Goal: Task Accomplishment & Management: Use online tool/utility

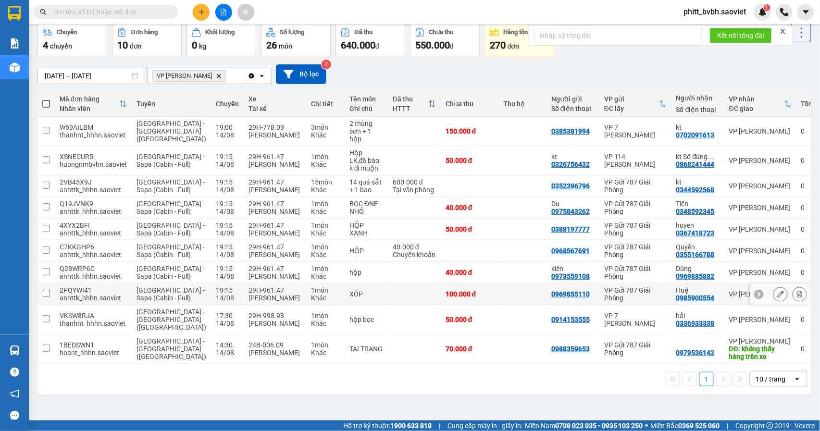
scroll to position [68, 0]
click at [349, 323] on div "hộp bọc" at bounding box center [366, 320] width 34 height 8
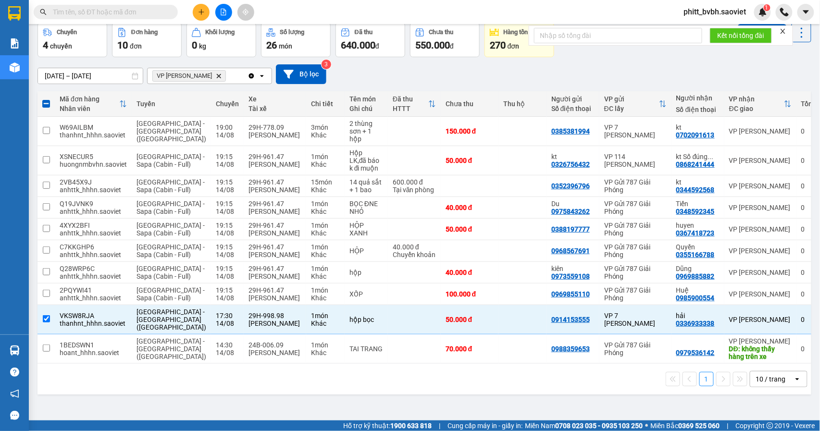
scroll to position [0, 0]
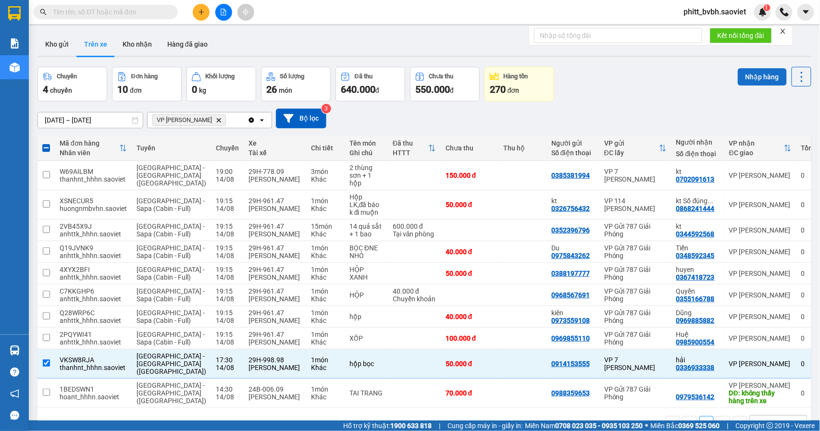
click at [752, 80] on button "Nhập hàng" at bounding box center [762, 76] width 49 height 17
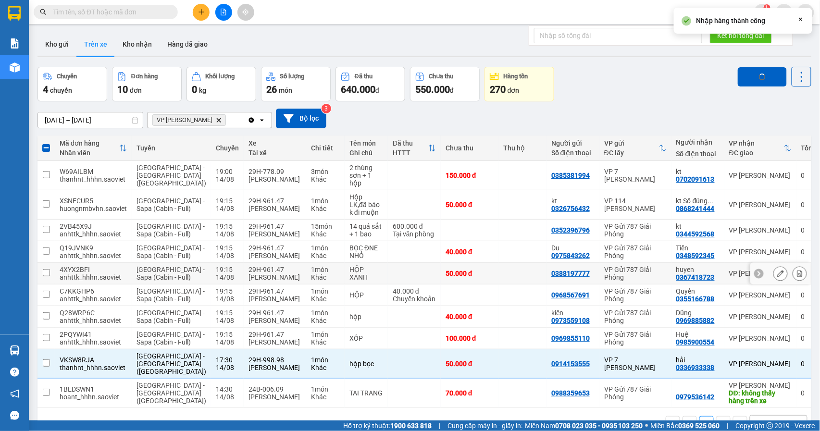
checkbox input "false"
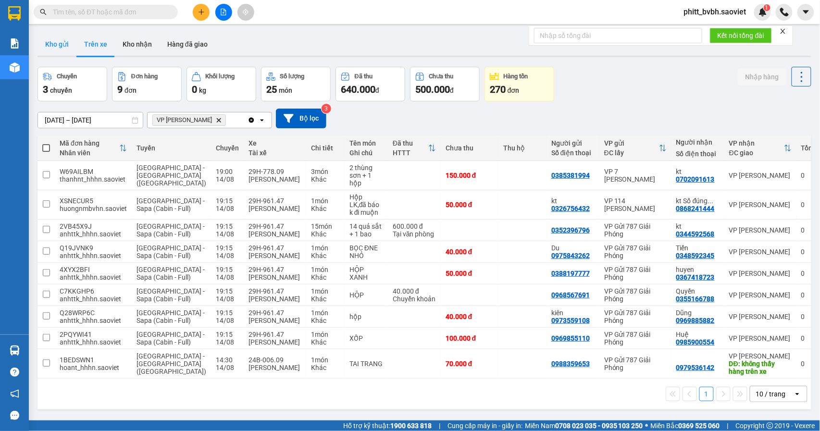
click at [52, 39] on button "Kho gửi" at bounding box center [56, 44] width 39 height 23
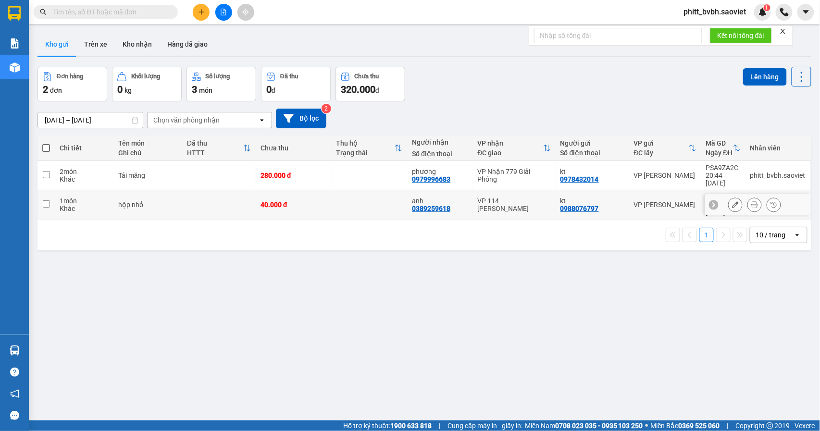
click at [225, 193] on td at bounding box center [219, 204] width 74 height 29
checkbox input "true"
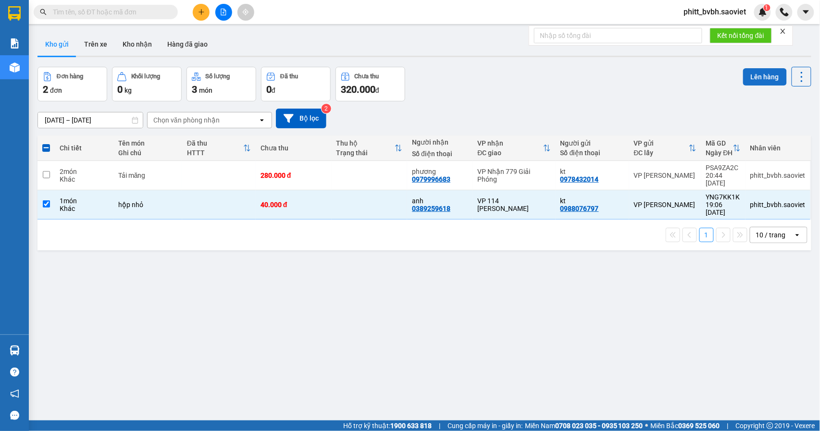
click at [772, 79] on button "Lên hàng" at bounding box center [765, 76] width 44 height 17
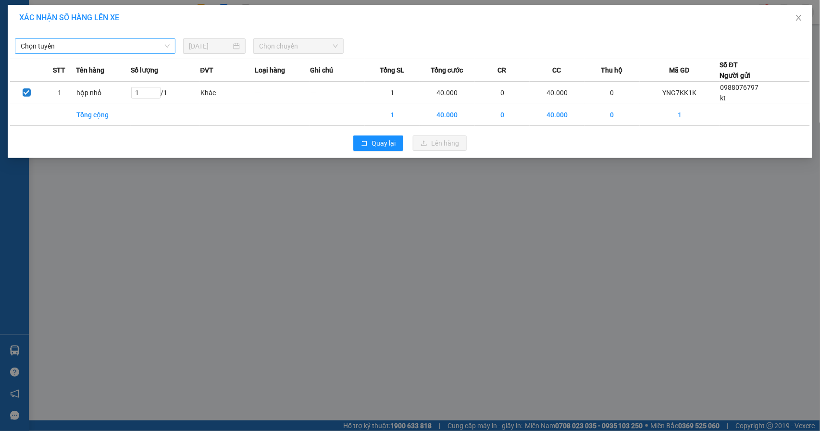
click at [85, 48] on span "Chọn tuyến" at bounding box center [95, 46] width 149 height 14
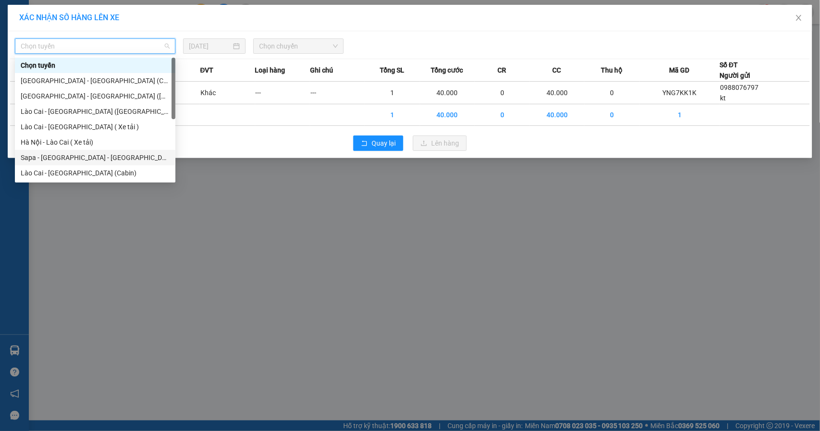
scroll to position [77, 0]
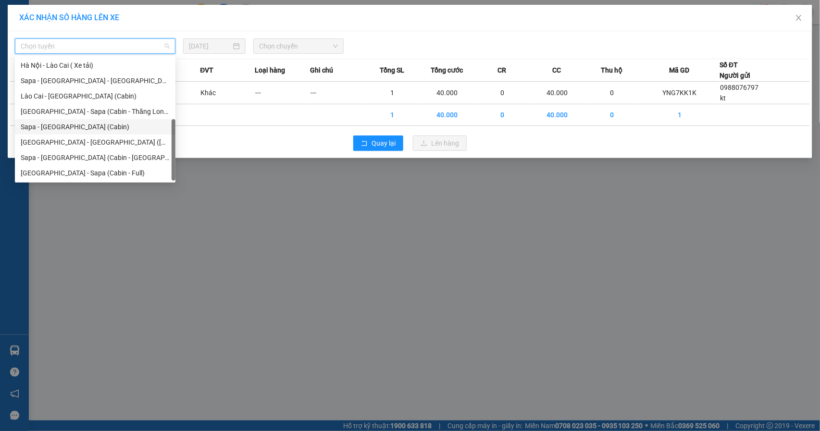
click at [86, 129] on div "Sapa - [GEOGRAPHIC_DATA] (Cabin)" at bounding box center [95, 127] width 149 height 11
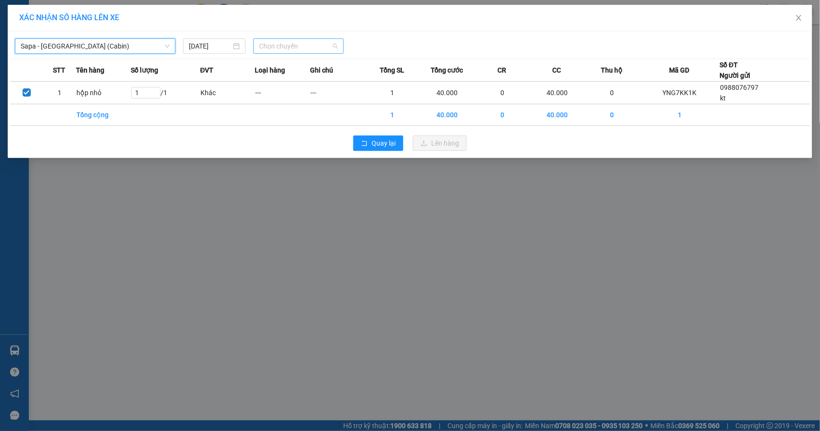
click at [287, 48] on span "Chọn chuyến" at bounding box center [298, 46] width 79 height 14
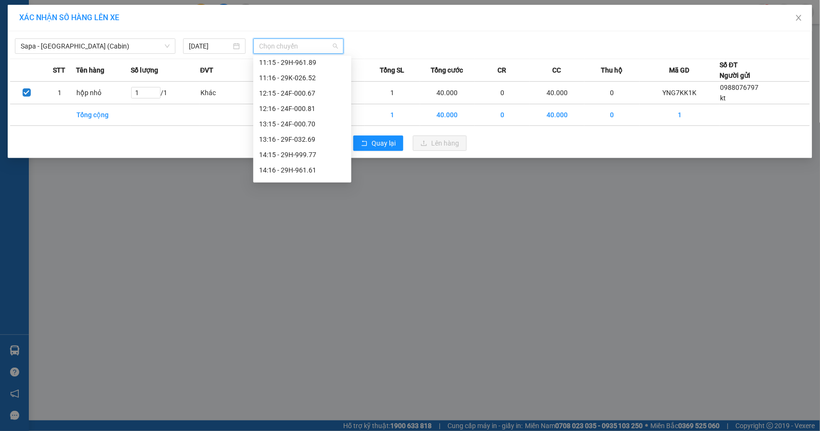
scroll to position [338, 0]
click at [302, 64] on div "20:45 - 24F-000.68" at bounding box center [302, 65] width 86 height 11
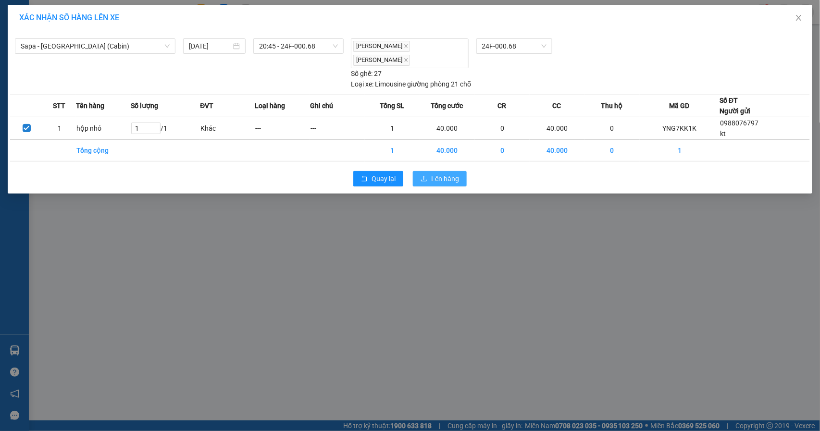
click at [439, 184] on span "Lên hàng" at bounding box center [445, 178] width 28 height 11
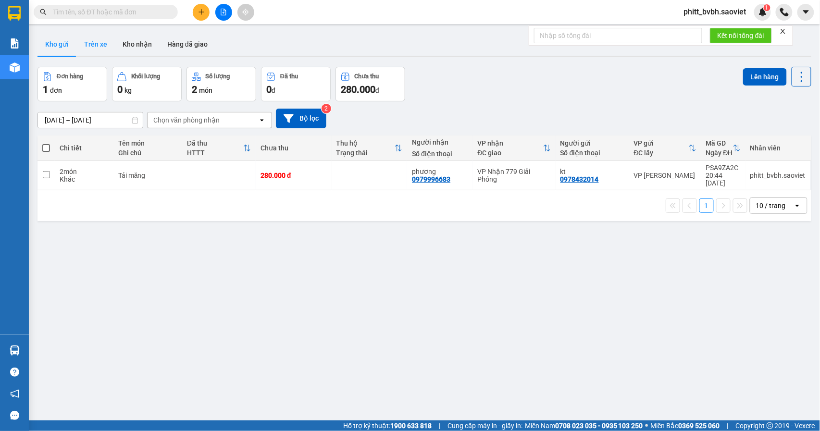
click at [99, 50] on button "Trên xe" at bounding box center [95, 44] width 38 height 23
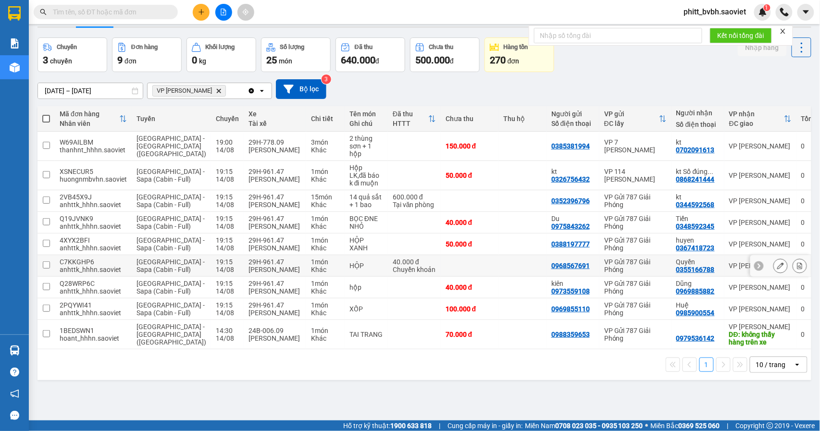
scroll to position [46, 0]
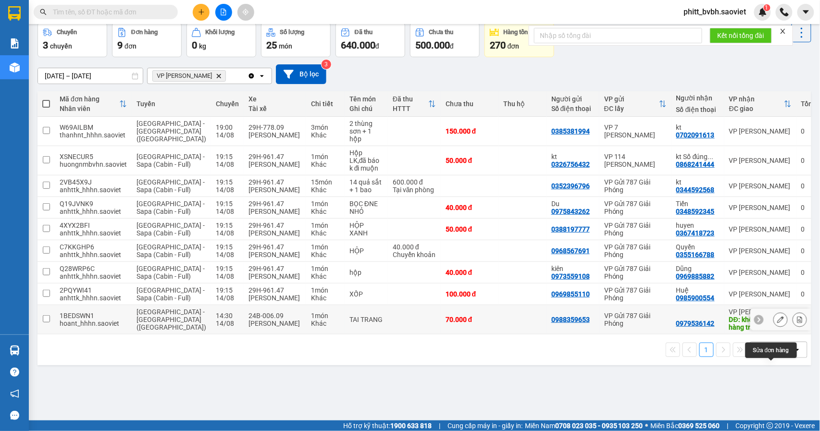
click at [777, 323] on icon at bounding box center [780, 319] width 7 height 7
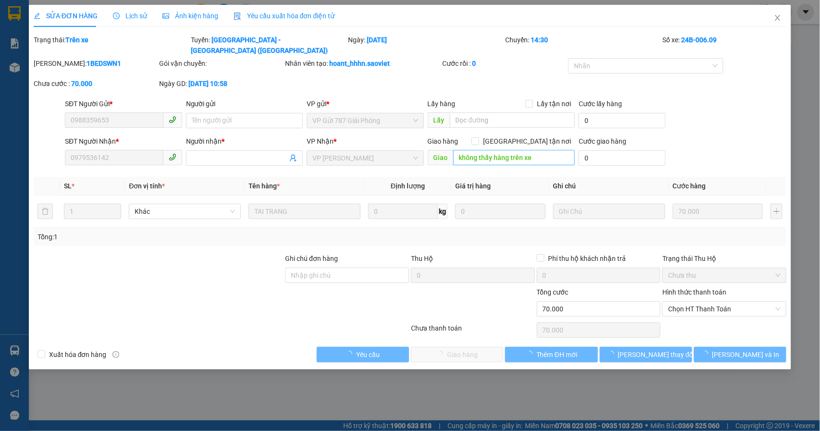
type input "0988359653"
type input "0979536142"
type input "không thấy hàng trên xe"
type input "70.000"
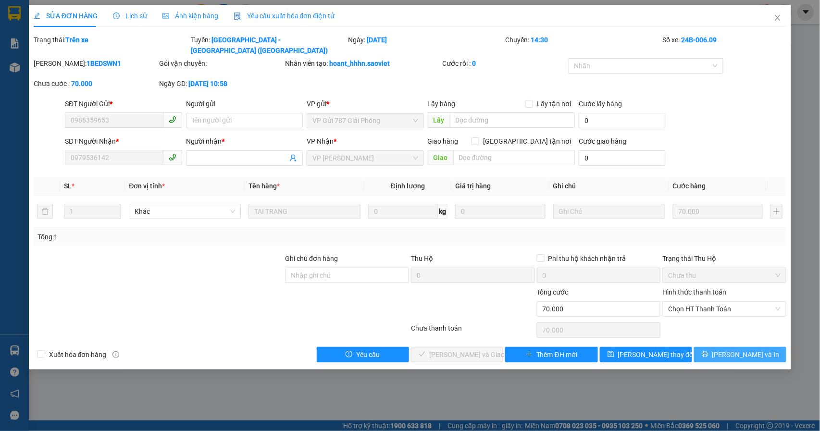
click at [752, 349] on span "[PERSON_NAME] và In" at bounding box center [745, 354] width 67 height 11
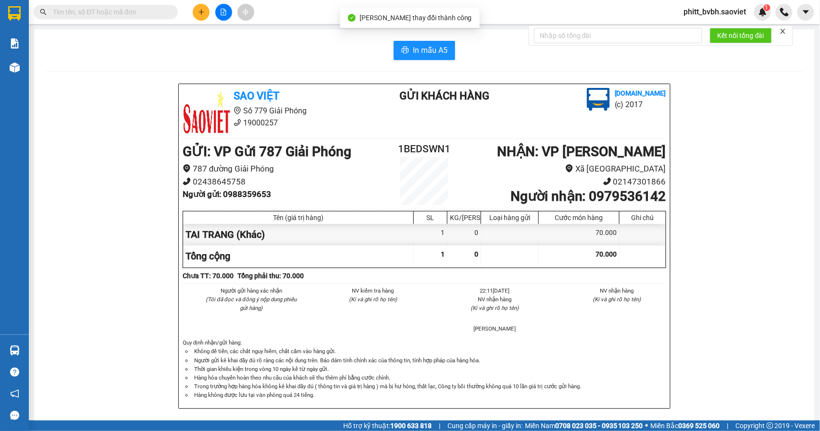
click at [37, 66] on div "In mẫu A5 Sao Việt Số 779 Giải Phóng 19000257 Gửi khách hàng [DOMAIN_NAME] (c) …" at bounding box center [424, 236] width 780 height 415
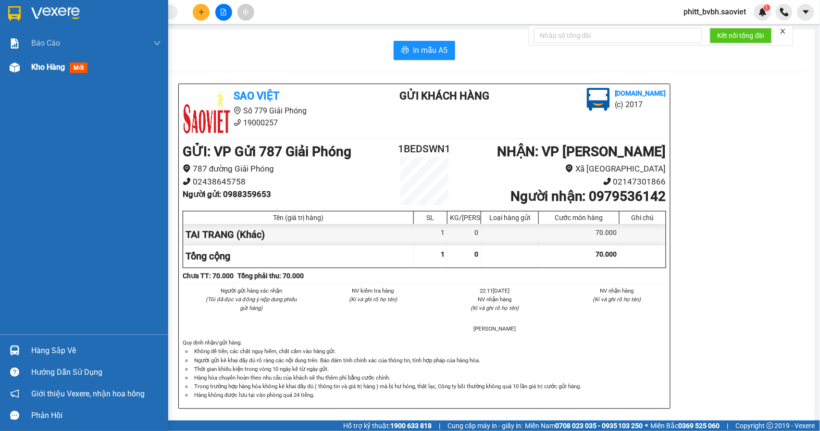
click at [55, 70] on span "Kho hàng" at bounding box center [48, 66] width 34 height 9
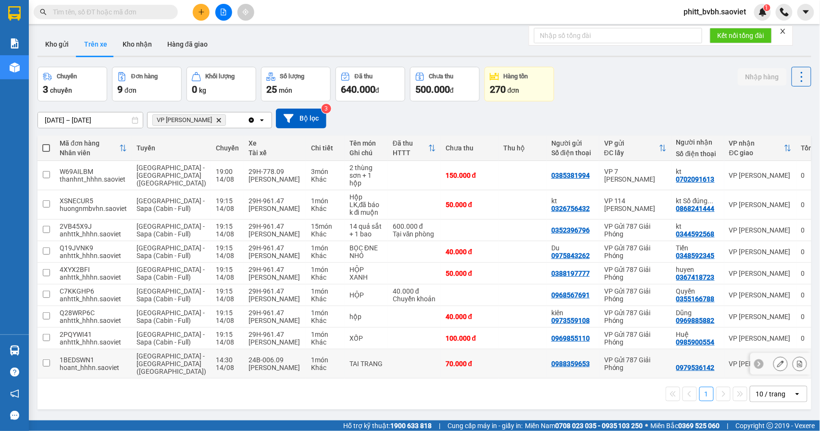
scroll to position [46, 0]
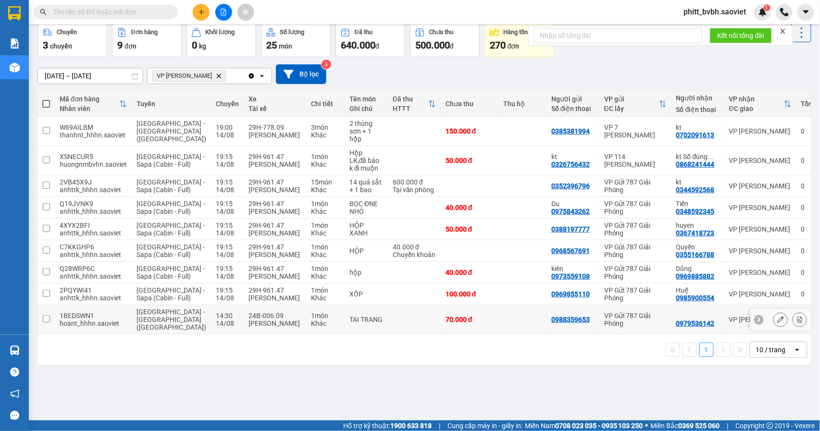
click at [676, 327] on div "0979536142" at bounding box center [695, 324] width 38 height 8
click at [309, 334] on td "1 món Khác" at bounding box center [325, 319] width 38 height 29
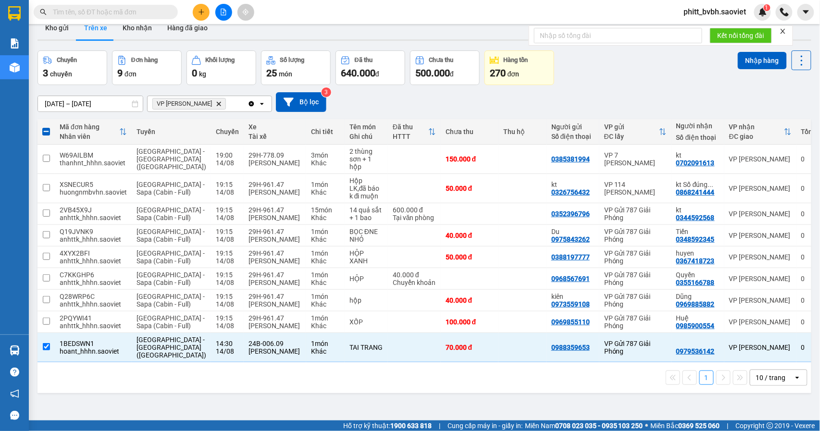
scroll to position [0, 0]
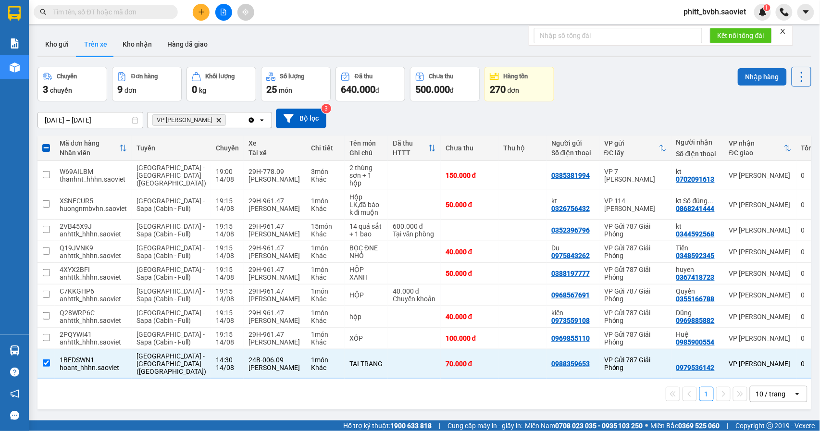
click at [750, 72] on button "Nhập hàng" at bounding box center [762, 76] width 49 height 17
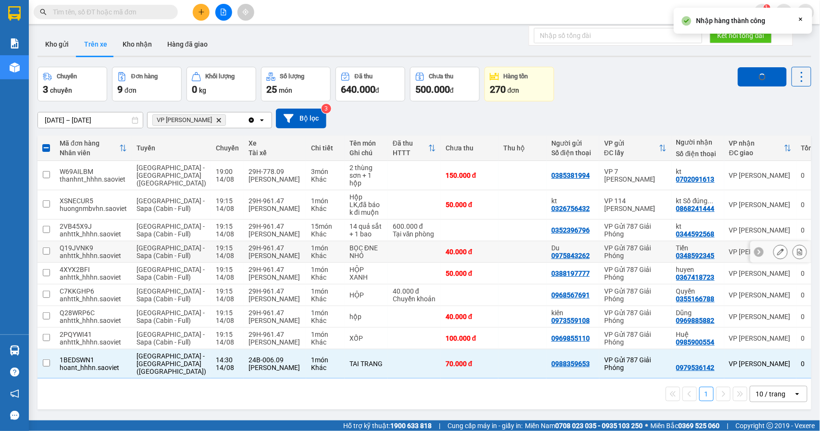
checkbox input "false"
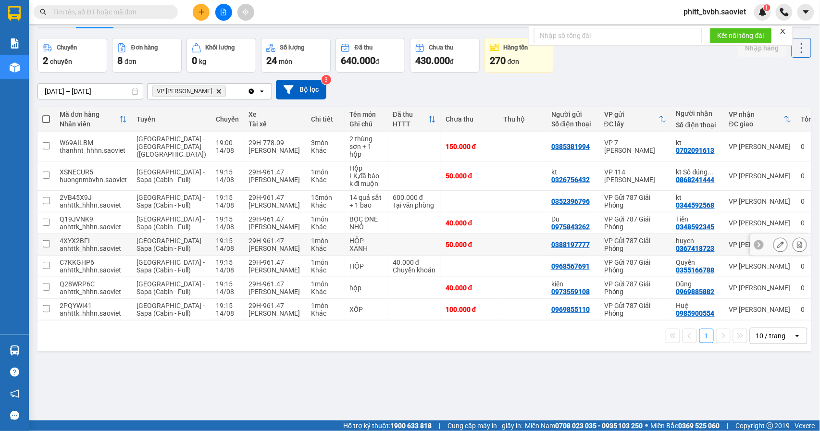
scroll to position [44, 0]
